Goal: Browse casually

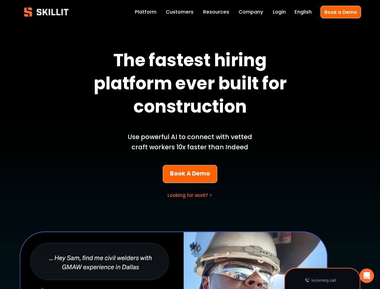
click at [190, 144] on p "Use powerful AI to connect with vetted craft workers 10x faster than Indeed" at bounding box center [190, 142] width 141 height 20
click at [367, 276] on icon "Open Intercom Messenger" at bounding box center [367, 275] width 6 height 7
